Goal: Task Accomplishment & Management: Use online tool/utility

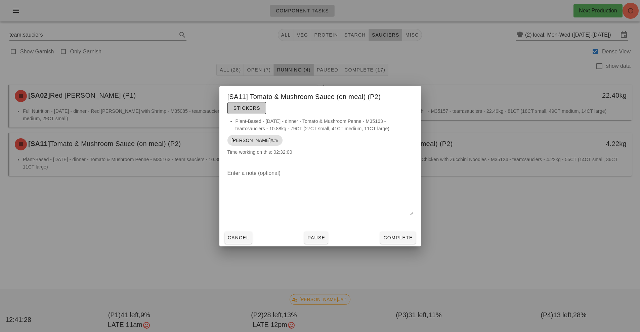
click at [247, 109] on span "Stickers" at bounding box center [246, 107] width 27 height 5
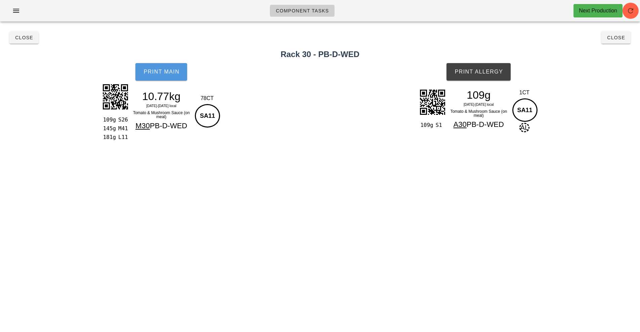
click at [170, 71] on span "Print Main" at bounding box center [161, 72] width 36 height 6
click at [158, 76] on button "Print Main" at bounding box center [161, 71] width 52 height 17
click at [483, 73] on span "Print Allergy" at bounding box center [478, 72] width 49 height 6
click at [18, 40] on span "Close" at bounding box center [24, 37] width 18 height 5
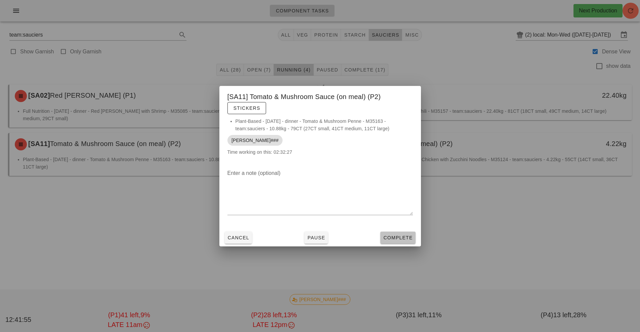
click at [393, 236] on span "Complete" at bounding box center [398, 237] width 30 height 5
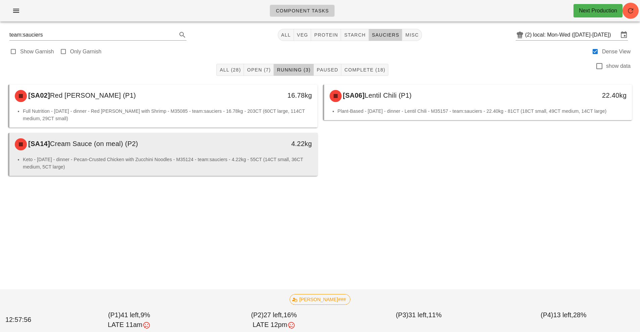
click at [255, 149] on div "4.22kg" at bounding box center [277, 144] width 76 height 20
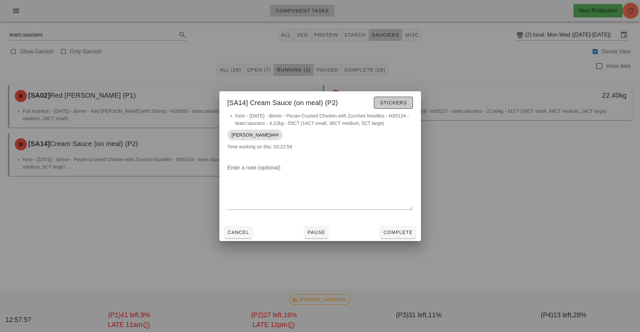
click at [395, 100] on span "Stickers" at bounding box center [392, 102] width 27 height 5
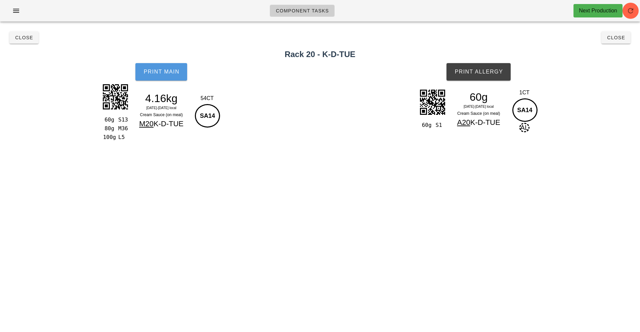
click at [168, 79] on button "Print Main" at bounding box center [161, 71] width 52 height 17
click at [484, 67] on button "Print Allergy" at bounding box center [478, 71] width 64 height 17
click at [24, 39] on span "Close" at bounding box center [24, 37] width 18 height 5
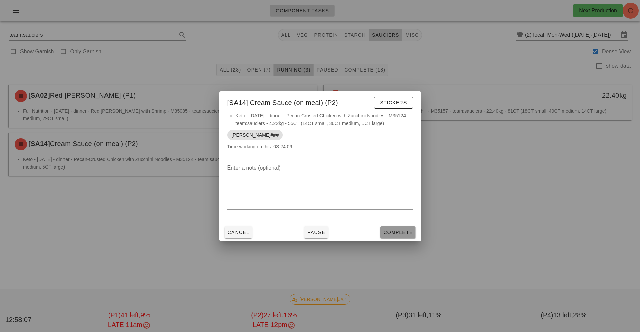
click at [398, 228] on button "Complete" at bounding box center [397, 232] width 35 height 12
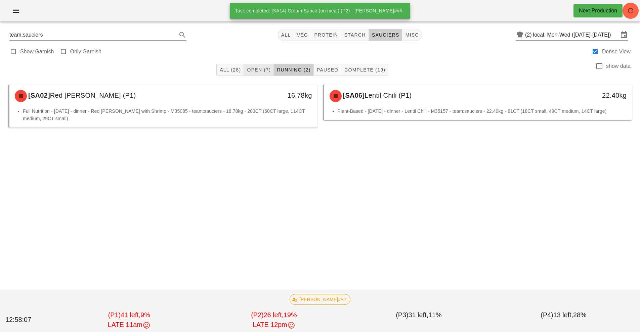
click at [260, 69] on span "Open (7)" at bounding box center [258, 69] width 24 height 5
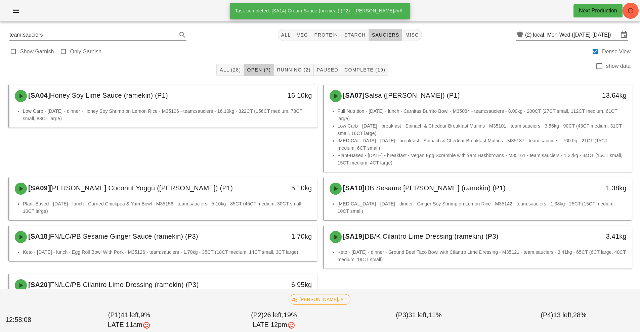
click at [241, 106] on div "[SA04] Honey Soy Lime Sauce (ramekin) (P1) 16.10kg" at bounding box center [163, 96] width 308 height 23
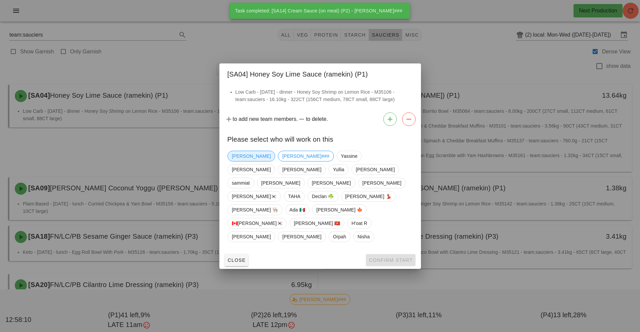
click at [240, 161] on span "[PERSON_NAME]" at bounding box center [251, 156] width 39 height 10
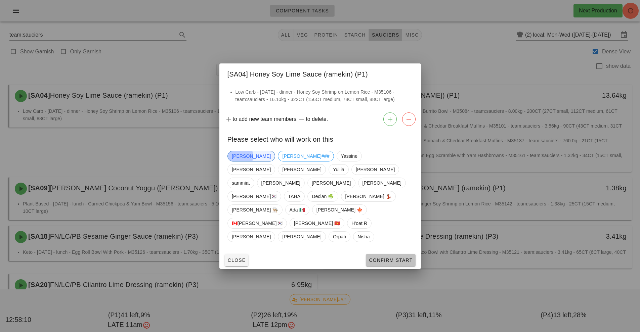
click at [394, 258] on span "Confirm Start" at bounding box center [390, 260] width 44 height 5
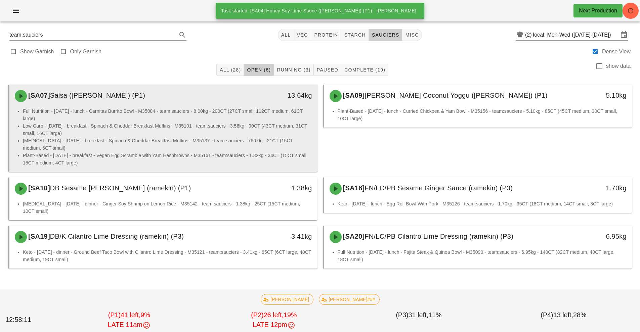
click at [236, 105] on div "[SA07] Salsa ([PERSON_NAME]) (P1)" at bounding box center [125, 96] width 229 height 20
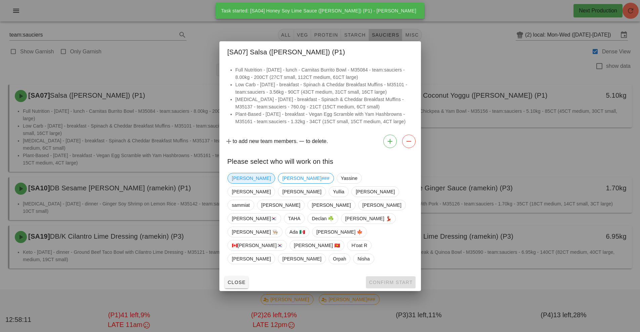
click at [237, 183] on span "[PERSON_NAME]" at bounding box center [251, 178] width 39 height 10
click at [392, 276] on button "Confirm Start" at bounding box center [390, 282] width 49 height 12
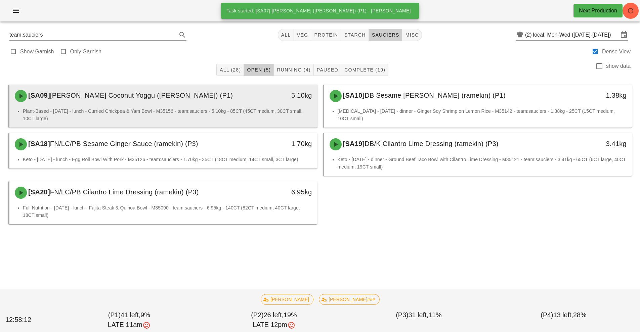
click at [246, 108] on li "Plant-Based - [DATE] - lunch - Curried Chickpea & Yam Bowl - M35156 - team:sauc…" at bounding box center [167, 114] width 289 height 15
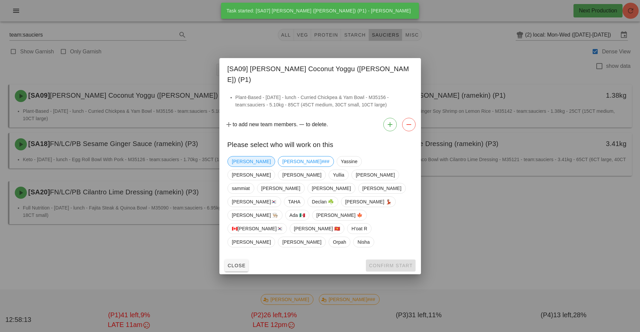
click at [236, 167] on span "[PERSON_NAME]" at bounding box center [251, 161] width 39 height 10
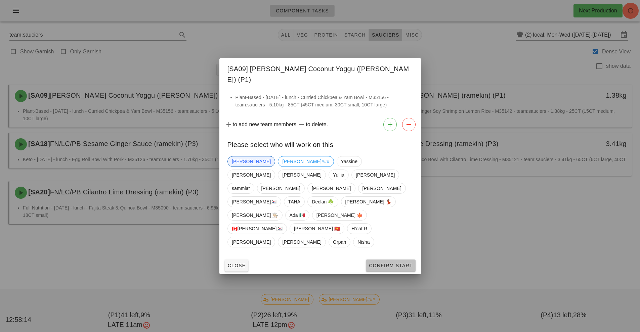
click at [376, 263] on span "Confirm Start" at bounding box center [390, 265] width 44 height 5
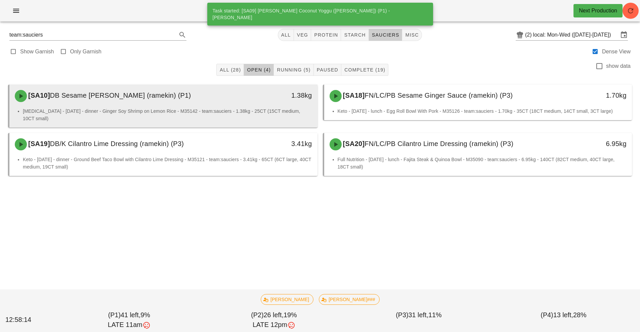
click at [237, 106] on div "[SA10] DB Sesame Ginger Sauce (ramekin) (P1) 1.38kg" at bounding box center [163, 96] width 308 height 23
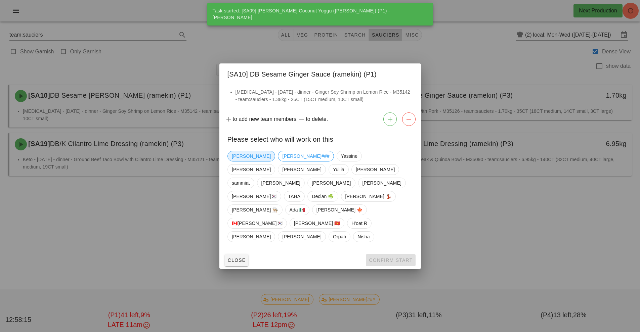
click at [232, 161] on span "[PERSON_NAME]" at bounding box center [251, 156] width 39 height 10
click at [382, 258] on span "Confirm Start" at bounding box center [390, 260] width 44 height 5
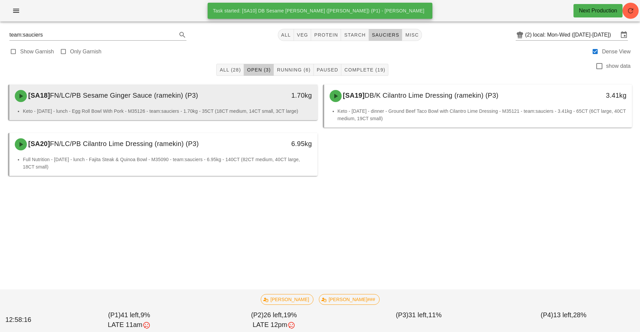
click at [234, 107] on div "[SA18] FN/LC/PB Sesame Ginger Sauce (ramekin) (P3) 1.70kg" at bounding box center [163, 96] width 308 height 23
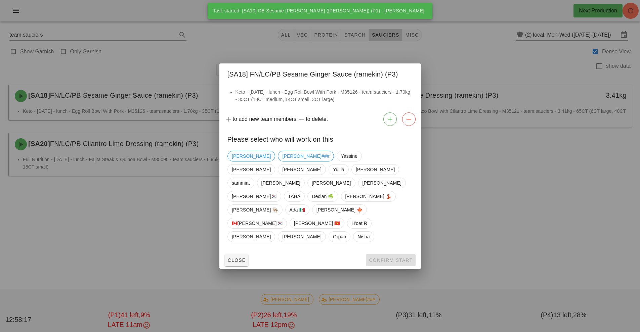
click at [231, 161] on span "[PERSON_NAME]" at bounding box center [251, 156] width 48 height 11
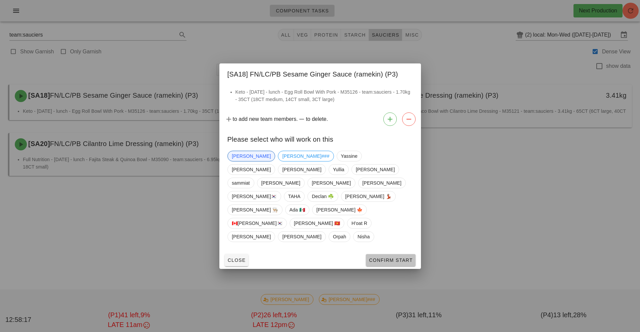
click at [390, 258] on span "Confirm Start" at bounding box center [390, 260] width 44 height 5
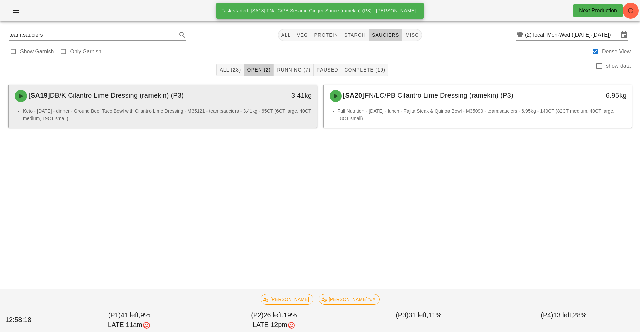
click at [227, 106] on div "[SA19] DB/K Cilantro Lime Dressing (ramekin) (P3) 3.41kg" at bounding box center [163, 96] width 308 height 23
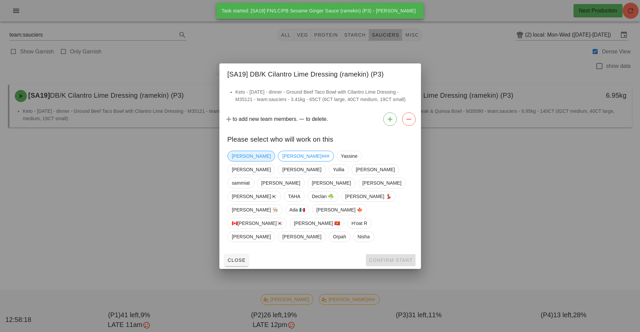
click at [238, 161] on span "[PERSON_NAME]" at bounding box center [251, 156] width 39 height 10
click at [386, 258] on span "Confirm Start" at bounding box center [390, 260] width 44 height 5
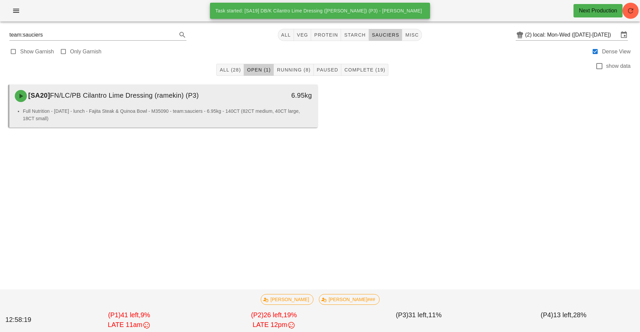
click at [233, 115] on li "Full Nutrition - [DATE] - lunch - Fajita Steak & Quinoa Bowl - M35090 - team:sa…" at bounding box center [167, 114] width 289 height 15
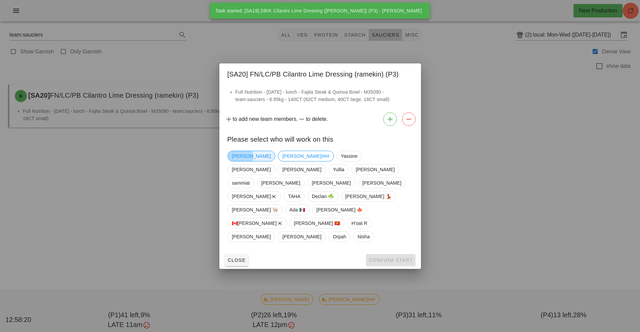
click at [240, 161] on span "[PERSON_NAME]" at bounding box center [251, 156] width 39 height 10
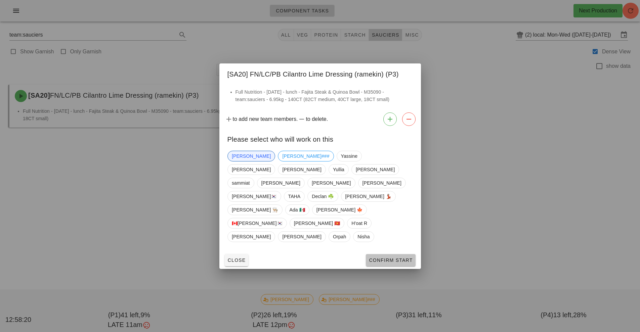
click at [390, 258] on span "Confirm Start" at bounding box center [390, 260] width 44 height 5
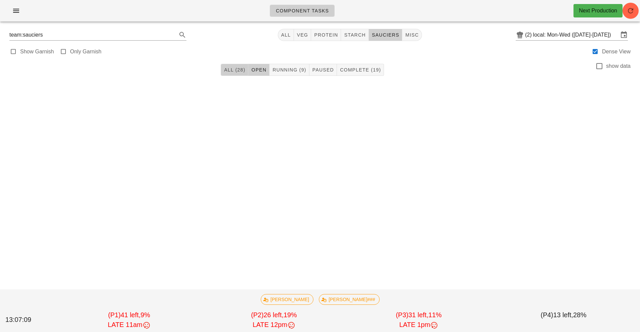
click at [234, 67] on span "All (28)" at bounding box center [234, 69] width 21 height 5
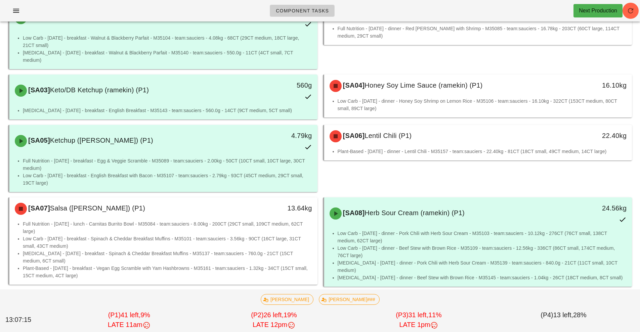
scroll to position [82, 0]
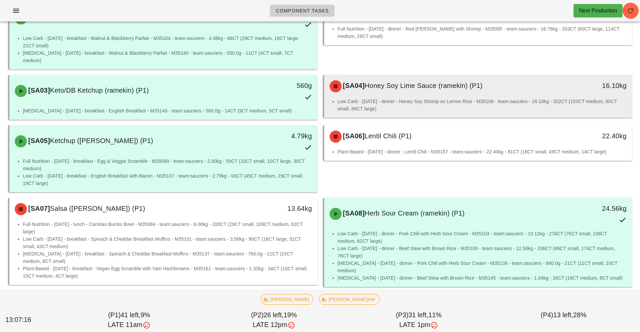
click at [563, 88] on div "16.10kg" at bounding box center [592, 86] width 76 height 20
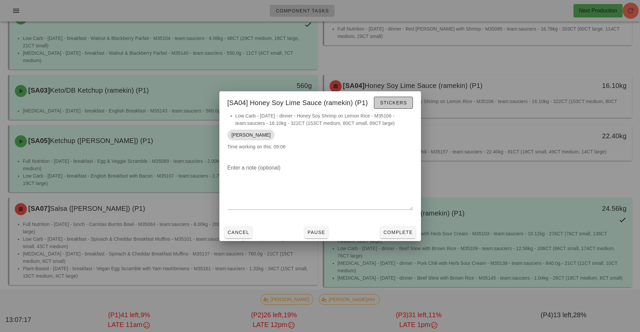
click at [398, 104] on span "Stickers" at bounding box center [392, 102] width 27 height 5
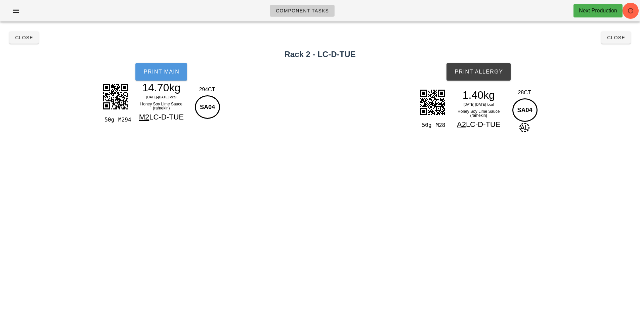
click at [178, 76] on button "Print Main" at bounding box center [161, 71] width 52 height 17
click at [481, 76] on button "Print Allergy" at bounding box center [478, 71] width 64 height 17
click at [624, 33] on button "Close" at bounding box center [615, 38] width 29 height 12
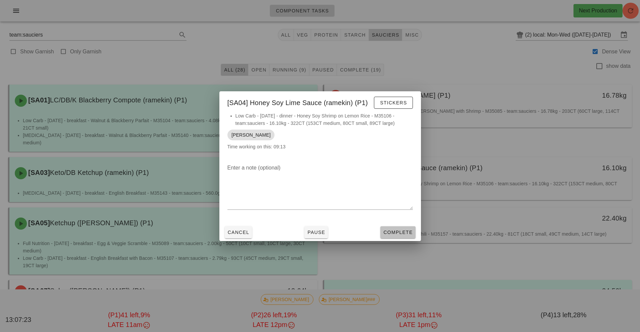
click at [400, 232] on span "Complete" at bounding box center [398, 232] width 30 height 5
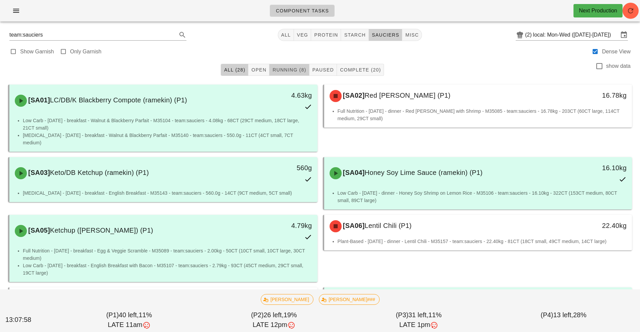
click at [287, 72] on span "Running (8)" at bounding box center [289, 69] width 34 height 5
